Goal: Task Accomplishment & Management: Manage account settings

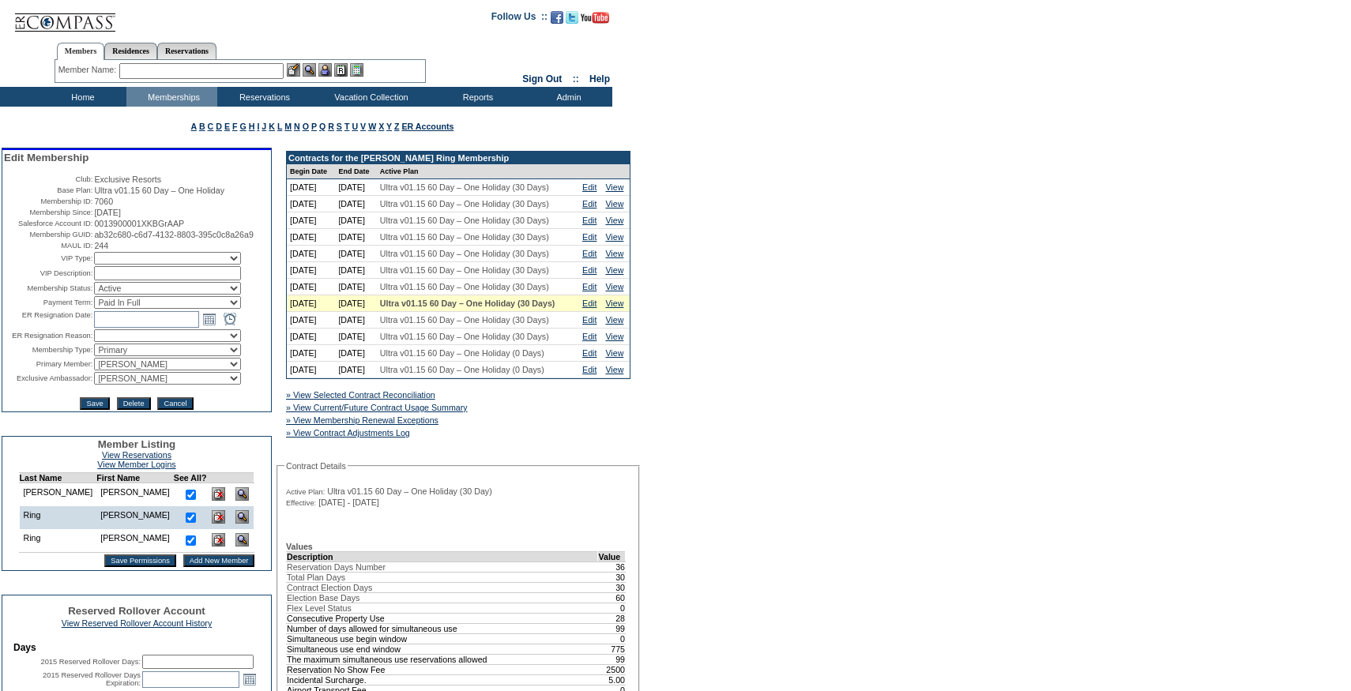
click at [468, 412] on link "» View Current/Future Contract Usage Summary" at bounding box center [377, 407] width 182 height 9
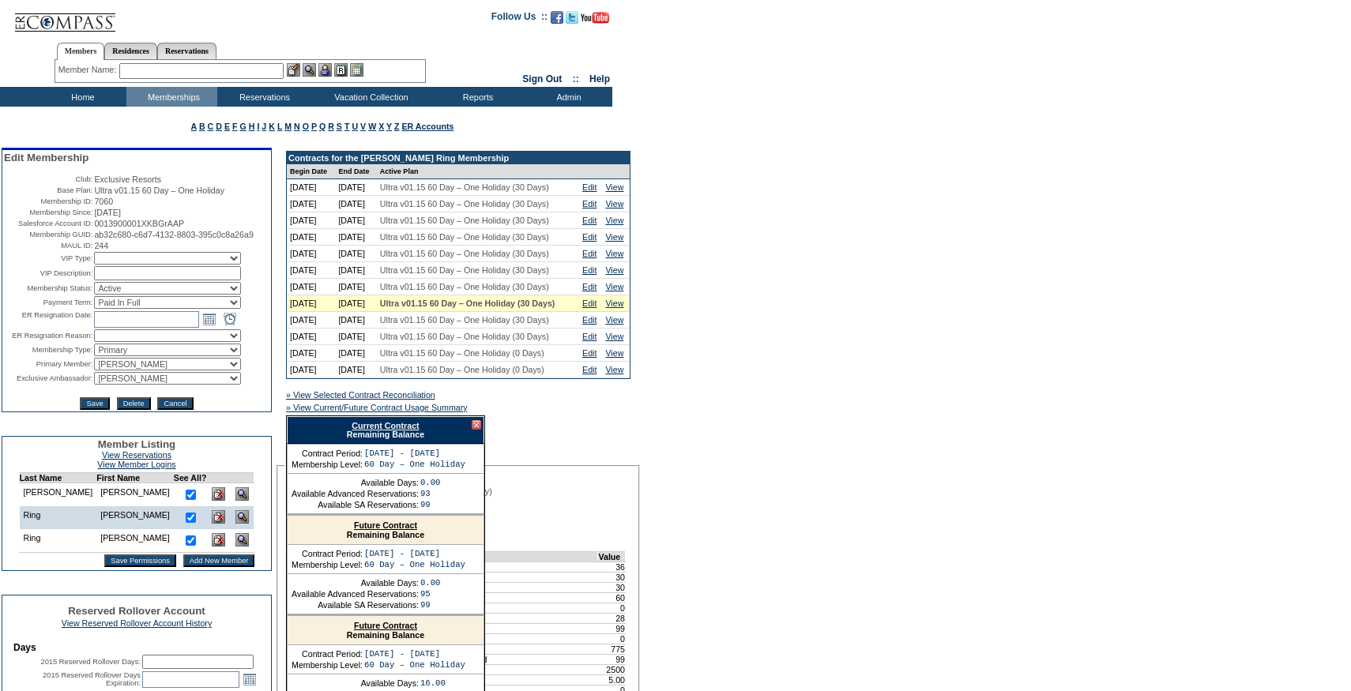
click at [385, 431] on link "Current Contract" at bounding box center [385, 425] width 67 height 9
click at [593, 308] on link "Edit" at bounding box center [589, 303] width 14 height 9
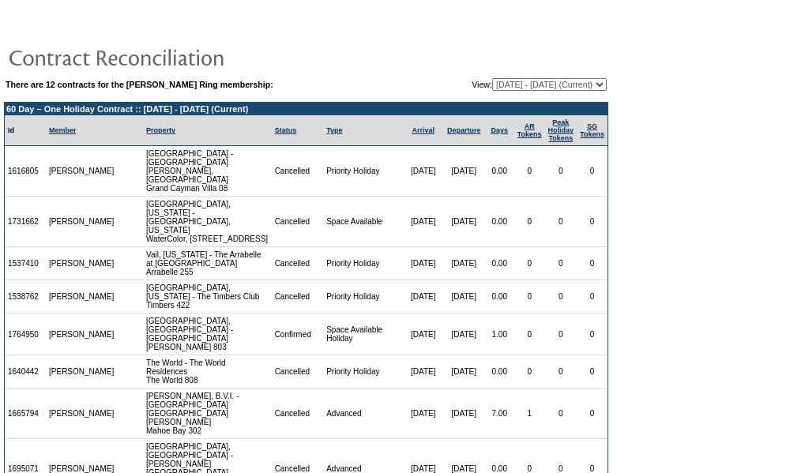
scroll to position [230, 0]
